Goal: Subscribe to service/newsletter

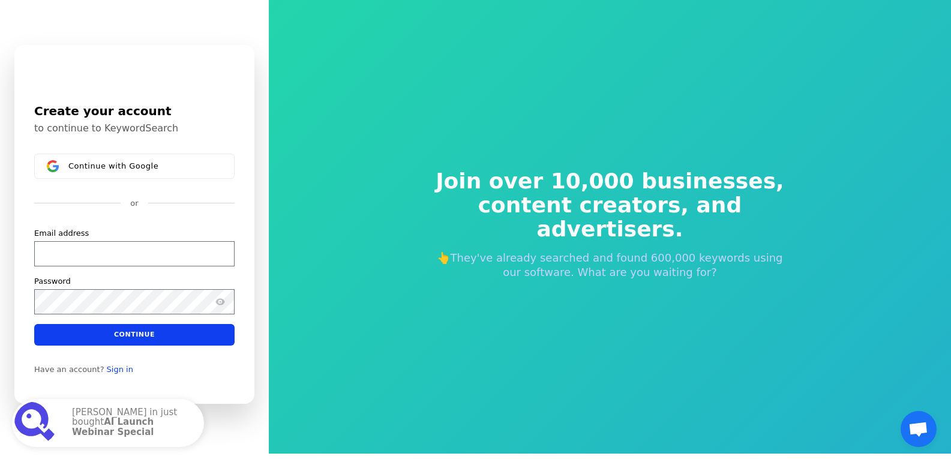
scroll to position [5, 0]
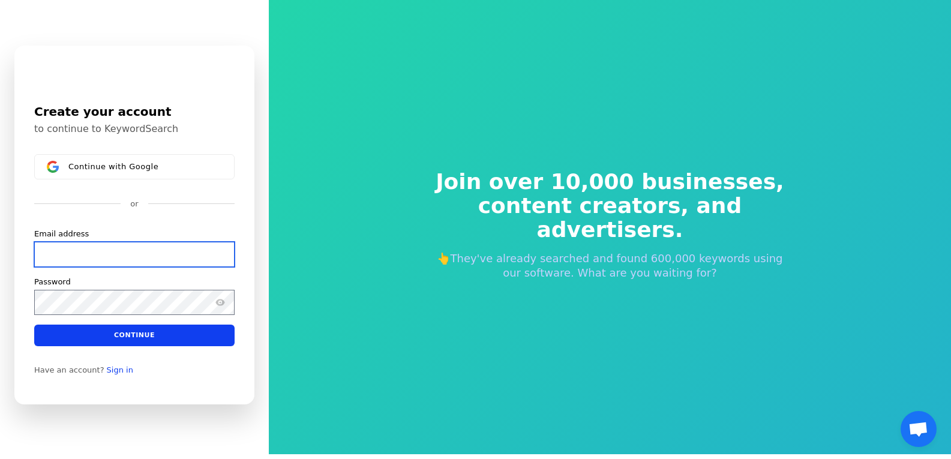
click at [169, 248] on input "Email address" at bounding box center [134, 253] width 200 height 25
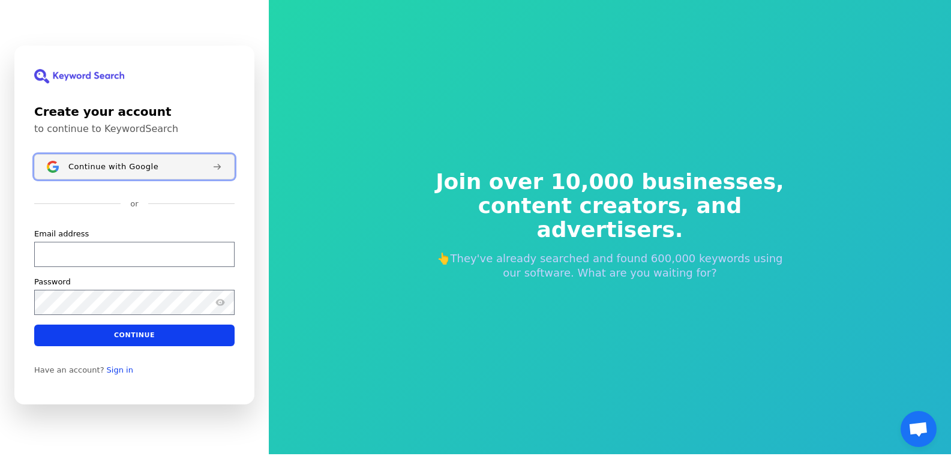
click at [146, 170] on span "Continue with Google" at bounding box center [113, 166] width 90 height 10
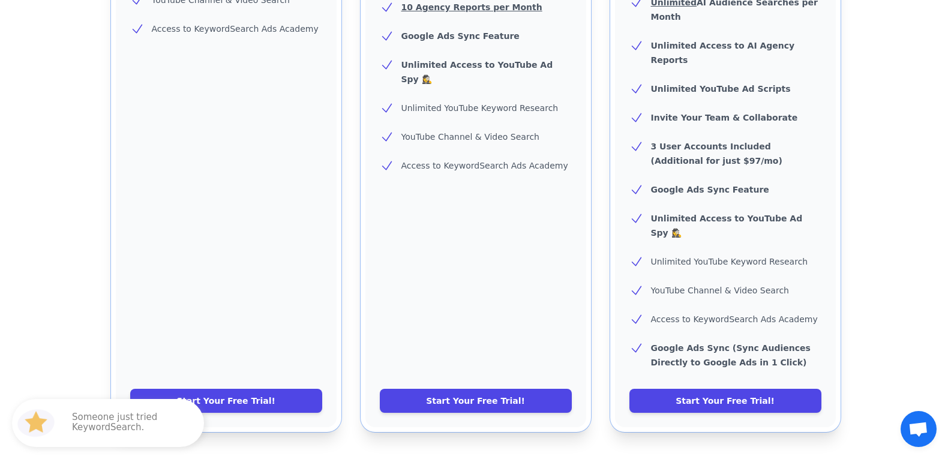
scroll to position [468, 0]
click at [247, 388] on link "Start Your Free Trial!" at bounding box center [226, 400] width 192 height 24
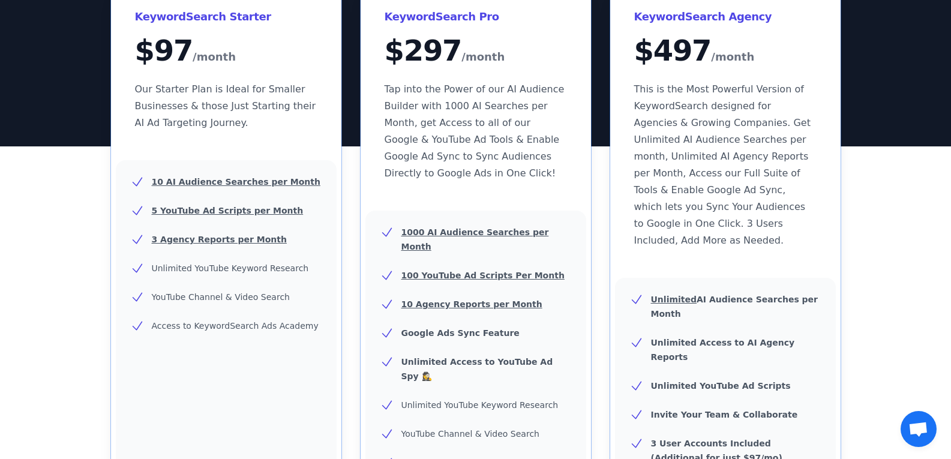
scroll to position [164, 0]
